Goal: Information Seeking & Learning: Learn about a topic

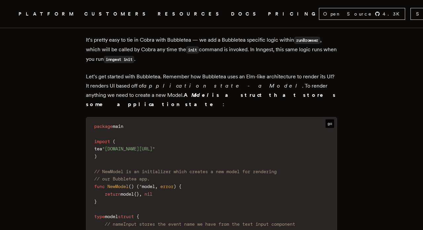
scroll to position [1160, 0]
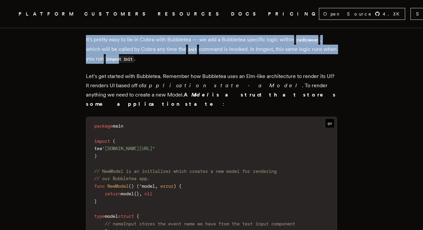
drag, startPoint x: 83, startPoint y: 47, endPoint x: 150, endPoint y: 64, distance: 69.2
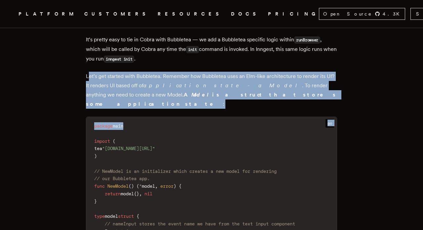
drag, startPoint x: 91, startPoint y: 79, endPoint x: 253, endPoint y: 123, distance: 167.5
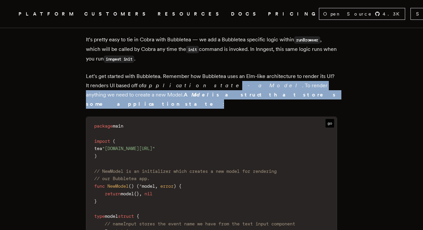
drag, startPoint x: 239, startPoint y: 101, endPoint x: 192, endPoint y: 84, distance: 50.1
click at [192, 84] on p "Let’s get started with Bubbletea. Remember how Bubbletea uses an Elm-like archi…" at bounding box center [211, 90] width 251 height 37
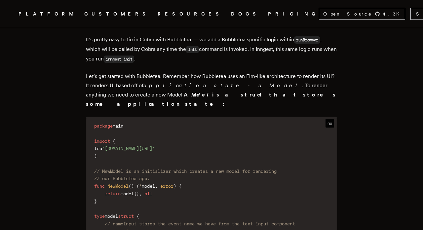
click at [192, 84] on p "Let’s get started with Bubbletea. Remember how Bubbletea uses an Elm-like archi…" at bounding box center [211, 90] width 251 height 37
drag, startPoint x: 165, startPoint y: 81, endPoint x: 211, endPoint y: 81, distance: 45.6
click at [211, 81] on p "Let’s get started with Bubbletea. Remember how Bubbletea uses an Elm-like archi…" at bounding box center [211, 90] width 251 height 37
click at [210, 81] on p "Let’s get started with Bubbletea. Remember how Bubbletea uses an Elm-like archi…" at bounding box center [211, 90] width 251 height 37
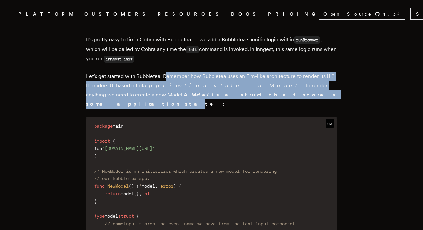
drag, startPoint x: 168, startPoint y: 82, endPoint x: 229, endPoint y: 99, distance: 63.6
click at [229, 99] on p "Let’s get started with Bubbletea. Remember how Bubbletea uses an Elm-like archi…" at bounding box center [211, 90] width 251 height 37
click at [229, 99] on b "A Model is a struct that stores some application state" at bounding box center [211, 99] width 251 height 16
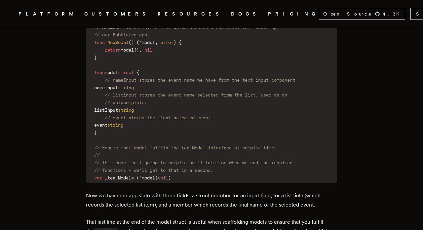
scroll to position [1305, 0]
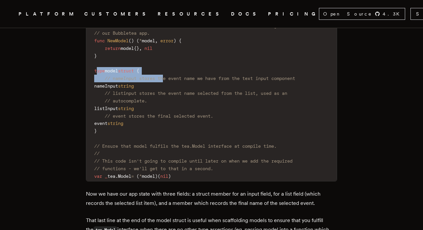
drag, startPoint x: 98, startPoint y: 65, endPoint x: 169, endPoint y: 72, distance: 70.7
click at [169, 72] on code "package main import ( tea "[DOMAIN_NAME][URL]" ) // NewModel is an initializer …" at bounding box center [211, 78] width 250 height 205
click at [115, 83] on span "nameInput" at bounding box center [106, 85] width 24 height 5
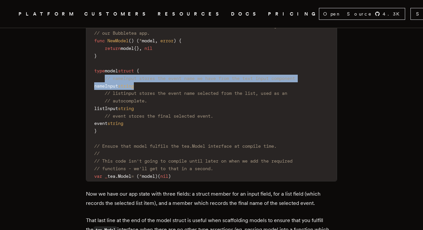
drag, startPoint x: 107, startPoint y: 74, endPoint x: 231, endPoint y: 81, distance: 124.7
click at [231, 81] on code "package main import ( tea "[DOMAIN_NAME][URL]" ) // NewModel is an initializer …" at bounding box center [211, 78] width 250 height 205
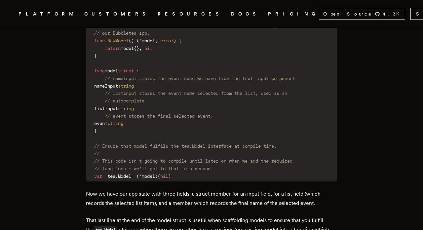
click at [231, 81] on code "package main import ( tea "[DOMAIN_NAME][URL]" ) // NewModel is an initializer …" at bounding box center [211, 78] width 250 height 205
drag, startPoint x: 108, startPoint y: 71, endPoint x: 182, endPoint y: 72, distance: 74.3
click at [182, 72] on code "package main import ( tea "[DOMAIN_NAME][URL]" ) // NewModel is an initializer …" at bounding box center [211, 78] width 250 height 205
click at [156, 64] on code "package main import ( tea "[DOMAIN_NAME][URL]" ) // NewModel is an initializer …" at bounding box center [211, 78] width 250 height 205
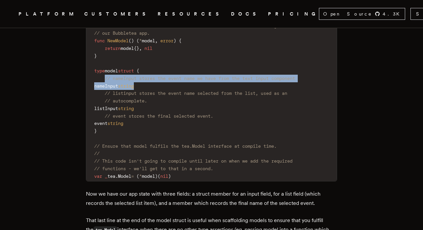
drag, startPoint x: 97, startPoint y: 73, endPoint x: 159, endPoint y: 81, distance: 62.0
click at [159, 81] on code "package main import ( tea "[DOMAIN_NAME][URL]" ) // NewModel is an initializer …" at bounding box center [211, 78] width 250 height 205
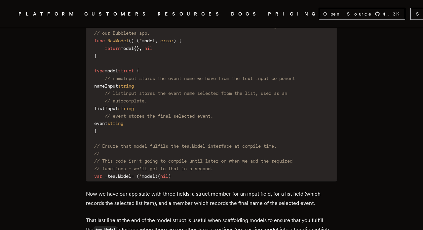
click at [181, 90] on span "// listinput stores the event name selected from the list, used as an" at bounding box center [196, 92] width 182 height 5
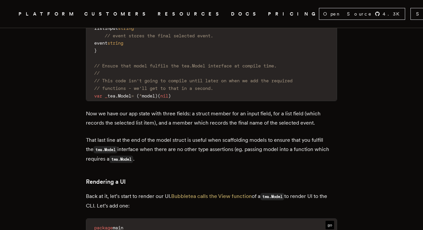
scroll to position [1386, 0]
drag, startPoint x: 106, startPoint y: 60, endPoint x: 194, endPoint y: 59, distance: 87.5
click at [194, 63] on span "// Ensure that model fulfils the tea.Model interface at compile time." at bounding box center [185, 65] width 182 height 5
drag, startPoint x: 129, startPoint y: 66, endPoint x: 185, endPoint y: 64, distance: 55.5
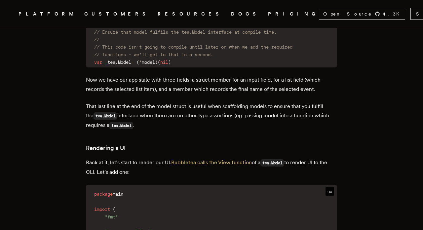
scroll to position [1420, 0]
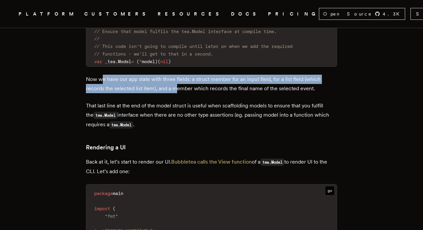
drag, startPoint x: 107, startPoint y: 73, endPoint x: 200, endPoint y: 84, distance: 94.4
click at [200, 84] on p "Now we have our app state with three fields: a struct member for an input field…" at bounding box center [211, 84] width 251 height 18
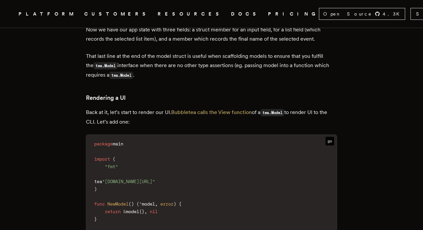
scroll to position [1470, 0]
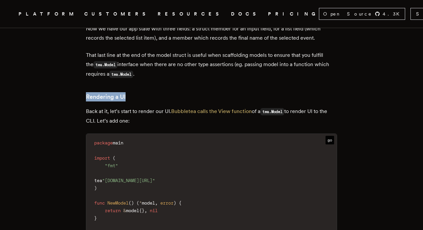
drag, startPoint x: 89, startPoint y: 93, endPoint x: 164, endPoint y: 91, distance: 75.3
click at [164, 92] on h3 "Rendering a UI" at bounding box center [211, 96] width 251 height 9
drag, startPoint x: 89, startPoint y: 93, endPoint x: 148, endPoint y: 89, distance: 58.2
click at [148, 92] on h3 "Rendering a UI" at bounding box center [211, 96] width 251 height 9
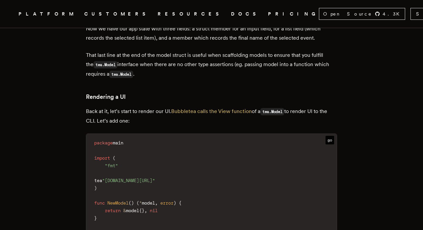
click at [148, 92] on h3 "Rendering a UI" at bounding box center [211, 96] width 251 height 9
drag, startPoint x: 84, startPoint y: 106, endPoint x: 119, endPoint y: 110, distance: 34.6
click at [119, 110] on p "Back at it, let’s start to render our UI. Bubbletea calls the View function of …" at bounding box center [211, 116] width 251 height 19
drag, startPoint x: 113, startPoint y: 109, endPoint x: 145, endPoint y: 120, distance: 33.5
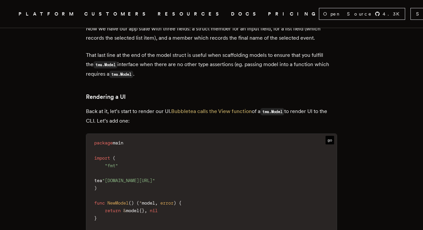
click at [145, 120] on p "Back at it, let’s start to render our UI. Bubbletea calls the View function of …" at bounding box center [211, 116] width 251 height 19
drag, startPoint x: 114, startPoint y: 109, endPoint x: 150, endPoint y: 111, distance: 36.7
click at [150, 111] on p "Back at it, let’s start to render our UI. Bubbletea calls the View function of …" at bounding box center [211, 116] width 251 height 19
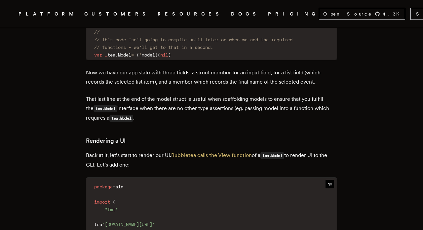
scroll to position [1426, 0]
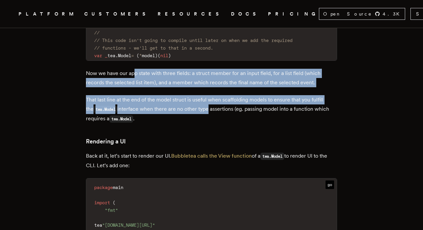
drag, startPoint x: 136, startPoint y: 65, endPoint x: 211, endPoint y: 111, distance: 87.2
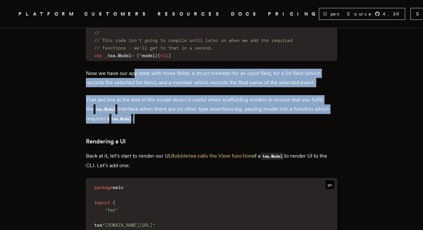
click at [210, 110] on p "That last line at the end of the model struct is useful when scaffolding models…" at bounding box center [211, 109] width 251 height 28
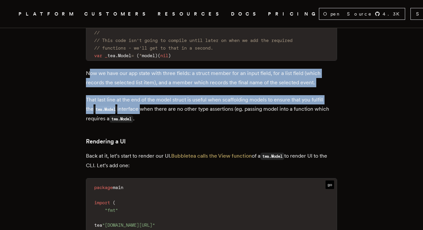
drag, startPoint x: 91, startPoint y: 70, endPoint x: 140, endPoint y: 106, distance: 61.2
click at [140, 106] on p "That last line at the end of the model struct is useful when scaffolding models…" at bounding box center [211, 109] width 251 height 28
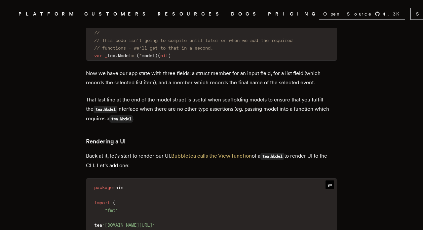
click at [93, 69] on p "Now we have our app state with three fields: a struct member for an input field…" at bounding box center [211, 78] width 251 height 18
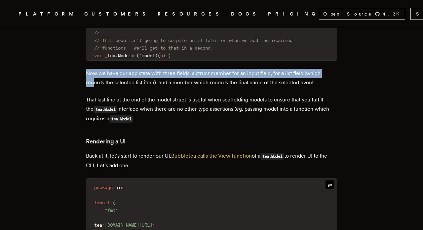
drag, startPoint x: 85, startPoint y: 69, endPoint x: 117, endPoint y: 95, distance: 41.1
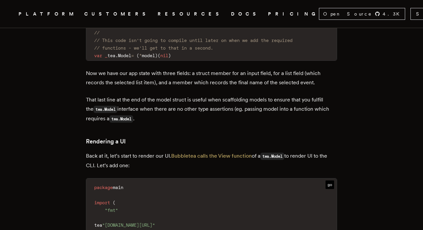
click at [122, 101] on p "That last line at the end of the model struct is useful when scaffolding models…" at bounding box center [211, 109] width 251 height 28
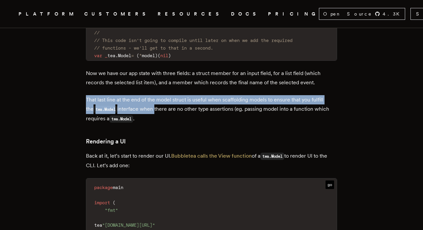
drag, startPoint x: 85, startPoint y: 92, endPoint x: 150, endPoint y: 109, distance: 66.5
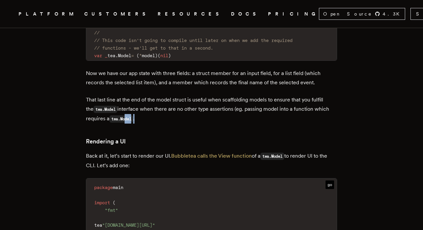
drag, startPoint x: 141, startPoint y: 113, endPoint x: 121, endPoint y: 108, distance: 20.8
click at [121, 108] on p "That last line at the end of the model struct is useful when scaffolding models…" at bounding box center [211, 109] width 251 height 28
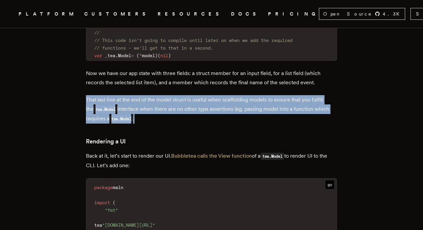
drag, startPoint x: 84, startPoint y: 91, endPoint x: 186, endPoint y: 132, distance: 110.4
click at [165, 113] on p "That last line at the end of the model struct is useful when scaffolding models…" at bounding box center [211, 109] width 251 height 28
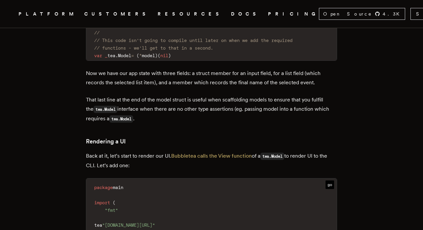
scroll to position [1414, 0]
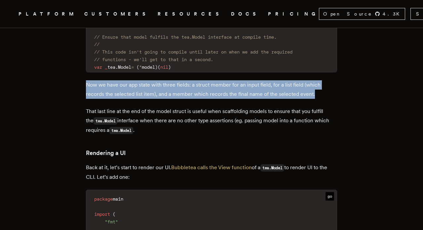
drag, startPoint x: 82, startPoint y: 84, endPoint x: 189, endPoint y: 97, distance: 108.5
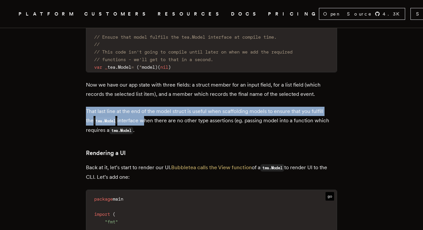
drag, startPoint x: 97, startPoint y: 108, endPoint x: 157, endPoint y: 122, distance: 61.8
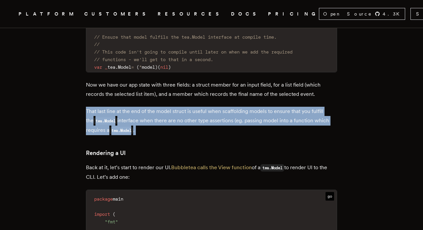
drag, startPoint x: 88, startPoint y: 107, endPoint x: 144, endPoint y: 140, distance: 65.0
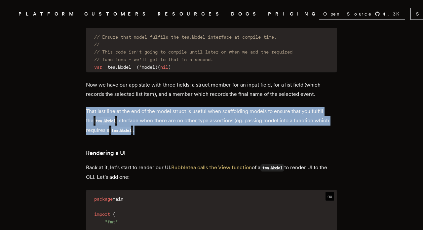
drag, startPoint x: 82, startPoint y: 97, endPoint x: 164, endPoint y: 150, distance: 97.6
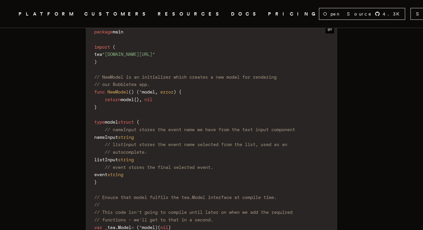
scroll to position [1254, 0]
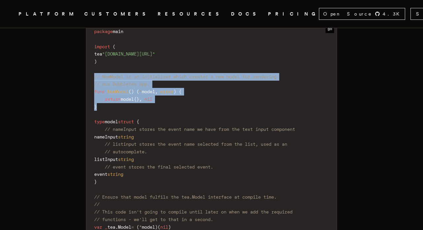
drag, startPoint x: 97, startPoint y: 69, endPoint x: 160, endPoint y: 122, distance: 82.5
click at [160, 122] on code "package main import ( tea "[DOMAIN_NAME][URL]" ) // NewModel is an initializer …" at bounding box center [211, 128] width 250 height 205
click at [160, 126] on span "// nameInput stores the event name we have from the text input component" at bounding box center [200, 128] width 190 height 5
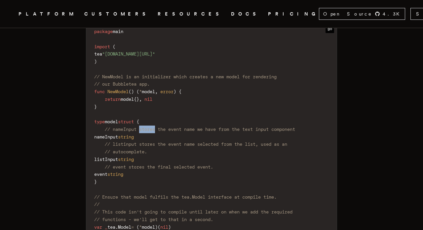
click at [160, 126] on span "// nameInput stores the event name we have from the text input component" at bounding box center [200, 128] width 190 height 5
click at [126, 104] on code "package main import ( tea "[DOMAIN_NAME][URL]" ) // NewModel is an initializer …" at bounding box center [211, 128] width 250 height 205
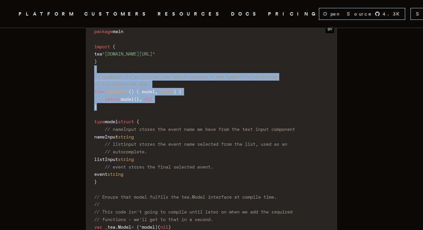
drag, startPoint x: 125, startPoint y: 104, endPoint x: 88, endPoint y: 65, distance: 53.7
click at [88, 65] on pre "package main import ( tea "[DOMAIN_NAME][URL]" ) // NewModel is an initializer …" at bounding box center [211, 126] width 250 height 209
click at [98, 74] on span "// NewModel is an initializer which creates a new model for rendering" at bounding box center [185, 76] width 182 height 5
drag, startPoint x: 98, startPoint y: 69, endPoint x: 153, endPoint y: 106, distance: 66.1
click at [153, 106] on code "package main import ( tea "[DOMAIN_NAME][URL]" ) // NewModel is an initializer …" at bounding box center [211, 128] width 250 height 205
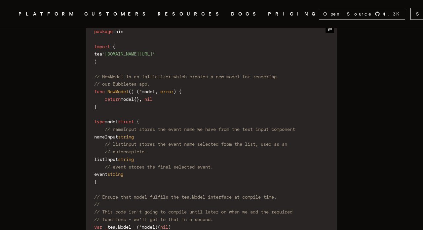
click at [153, 106] on code "package main import ( tea "[DOMAIN_NAME][URL]" ) // NewModel is an initializer …" at bounding box center [211, 128] width 250 height 205
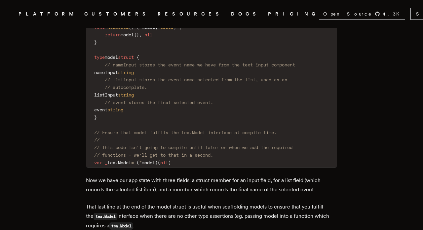
scroll to position [1320, 0]
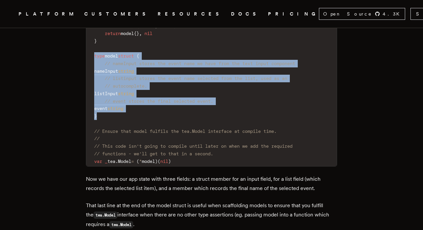
drag, startPoint x: 121, startPoint y: 110, endPoint x: 89, endPoint y: 51, distance: 66.5
click at [89, 51] on code "package main import ( tea "[DOMAIN_NAME][URL]" ) // NewModel is an initializer …" at bounding box center [211, 63] width 250 height 205
click at [115, 62] on code "package main import ( tea "[DOMAIN_NAME][URL]" ) // NewModel is an initializer …" at bounding box center [211, 63] width 250 height 205
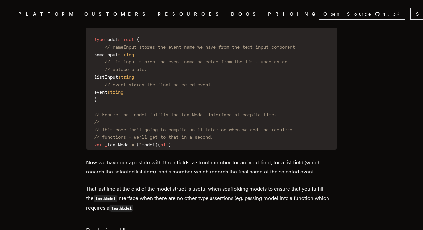
scroll to position [1334, 0]
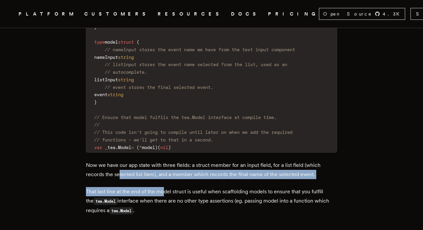
drag, startPoint x: 120, startPoint y: 171, endPoint x: 175, endPoint y: 189, distance: 57.1
click at [175, 189] on p "That last line at the end of the model struct is useful when scaffolding models…" at bounding box center [211, 201] width 251 height 28
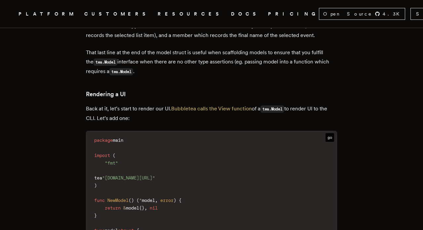
scroll to position [1472, 0]
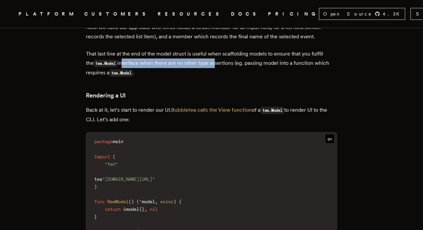
drag, startPoint x: 116, startPoint y: 58, endPoint x: 210, endPoint y: 59, distance: 93.8
click at [210, 59] on p "That last line at the end of the model struct is useful when scaffolding models…" at bounding box center [211, 63] width 251 height 28
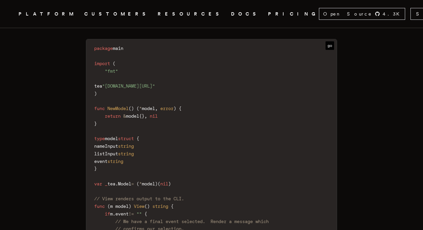
scroll to position [1565, 0]
drag, startPoint x: 142, startPoint y: 102, endPoint x: 183, endPoint y: 106, distance: 41.4
click at [183, 106] on code "package main import ( "fmt" tea "[DOMAIN_NAME][URL]" ) func NewModel ( ) ( * mo…" at bounding box center [211, 176] width 250 height 266
click at [172, 115] on code "package main import ( "fmt" tea "[DOMAIN_NAME][URL]" ) func NewModel ( ) ( * mo…" at bounding box center [211, 176] width 250 height 266
drag, startPoint x: 141, startPoint y: 102, endPoint x: 164, endPoint y: 99, distance: 22.7
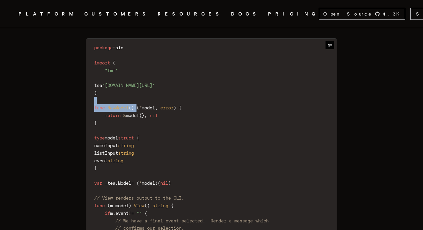
click at [164, 99] on code "package main import ( "fmt" tea "[DOMAIN_NAME][URL]" ) func NewModel ( ) ( * mo…" at bounding box center [211, 176] width 250 height 266
drag, startPoint x: 169, startPoint y: 99, endPoint x: 182, endPoint y: 102, distance: 13.0
click at [182, 102] on code "package main import ( "fmt" tea "[DOMAIN_NAME][URL]" ) func NewModel ( ) ( * mo…" at bounding box center [211, 176] width 250 height 266
click at [136, 105] on span at bounding box center [135, 107] width 3 height 5
drag, startPoint x: 141, startPoint y: 100, endPoint x: 184, endPoint y: 102, distance: 42.6
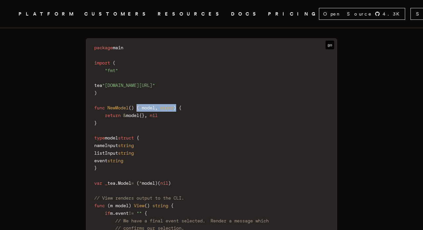
click at [184, 102] on code "package main import ( "fmt" tea "[DOMAIN_NAME][URL]" ) func NewModel ( ) ( * mo…" at bounding box center [211, 176] width 250 height 266
click at [148, 109] on code "package main import ( "fmt" tea "[DOMAIN_NAME][URL]" ) func NewModel ( ) ( * mo…" at bounding box center [211, 176] width 250 height 266
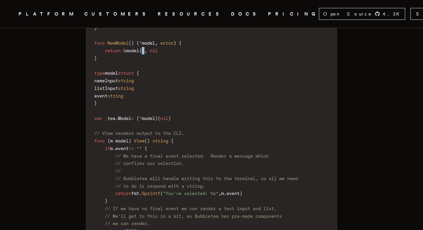
scroll to position [1630, 0]
click at [182, 93] on code "package main import ( "fmt" tea "[DOMAIN_NAME][URL]" ) func NewModel ( ) ( * mo…" at bounding box center [211, 111] width 250 height 266
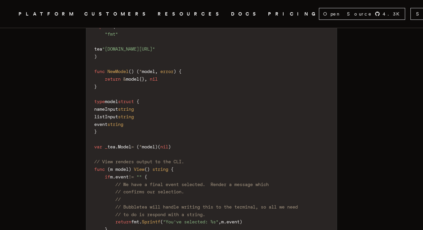
scroll to position [1604, 0]
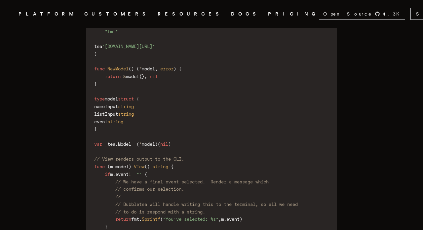
click at [97, 96] on span "type" at bounding box center [99, 98] width 11 height 5
drag, startPoint x: 104, startPoint y: 107, endPoint x: 107, endPoint y: 111, distance: 5.6
click at [107, 111] on span "listInput" at bounding box center [106, 113] width 24 height 5
drag, startPoint x: 113, startPoint y: 99, endPoint x: 142, endPoint y: 125, distance: 38.6
click at [142, 125] on code "package main import ( "fmt" tea "[DOMAIN_NAME][URL]" ) func NewModel ( ) ( * mo…" at bounding box center [211, 137] width 250 height 266
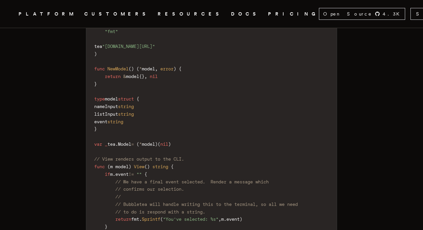
click at [142, 125] on code "package main import ( "fmt" tea "[DOMAIN_NAME][URL]" ) func NewModel ( ) ( * mo…" at bounding box center [211, 137] width 250 height 266
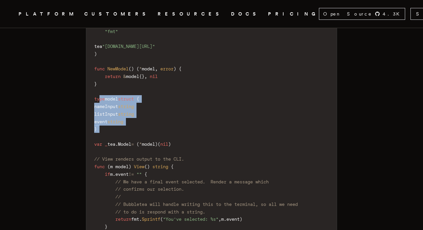
drag, startPoint x: 101, startPoint y: 96, endPoint x: 165, endPoint y: 134, distance: 74.3
click at [165, 134] on code "package main import ( "fmt" tea "[DOMAIN_NAME][URL]" ) func NewModel ( ) ( * mo…" at bounding box center [211, 137] width 250 height 266
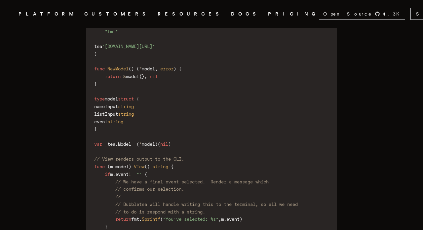
click at [165, 134] on code "package main import ( "fmt" tea "[DOMAIN_NAME][URL]" ) func NewModel ( ) ( * mo…" at bounding box center [211, 137] width 250 height 266
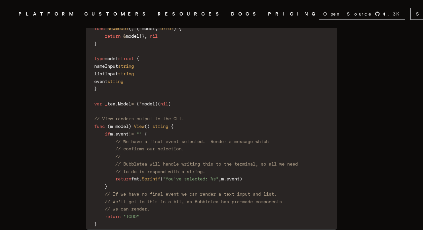
scroll to position [1645, 0]
drag, startPoint x: 113, startPoint y: 101, endPoint x: 176, endPoint y: 107, distance: 63.7
click at [176, 107] on code "package main import ( "fmt" tea "[DOMAIN_NAME][URL]" ) func NewModel ( ) ( * mo…" at bounding box center [211, 96] width 250 height 266
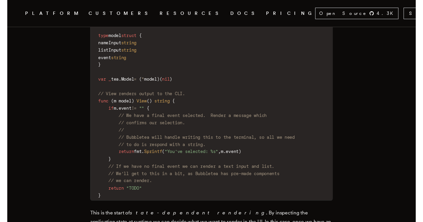
scroll to position [1668, 0]
